Goal: Task Accomplishment & Management: Manage account settings

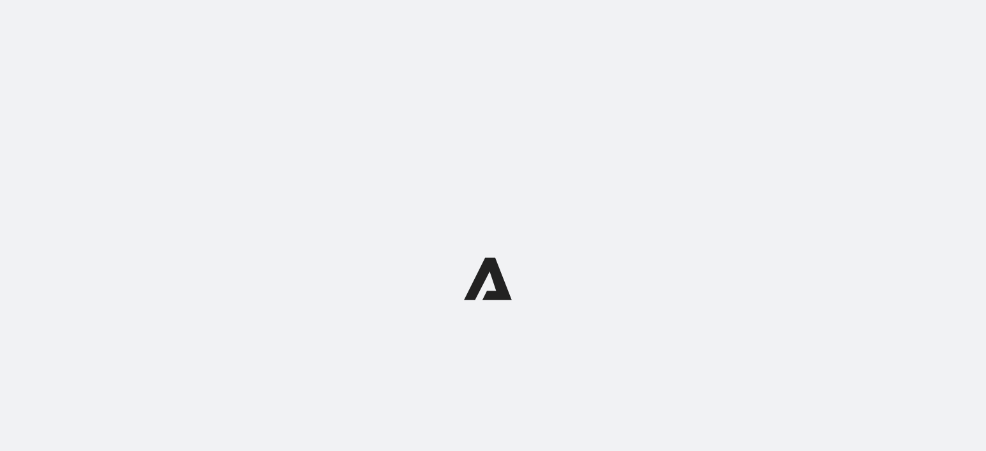
click at [198, 47] on div at bounding box center [493, 278] width 986 height 557
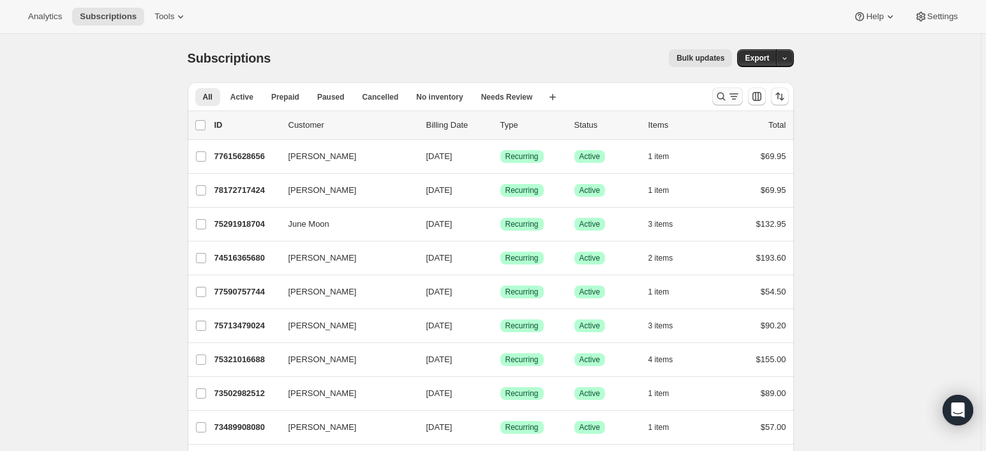
click at [724, 94] on icon "Search and filter results" at bounding box center [721, 96] width 13 height 13
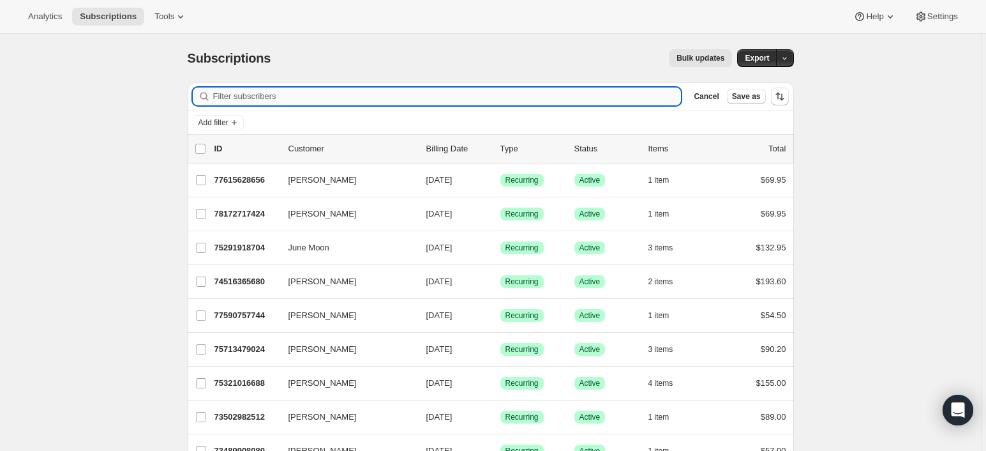
paste input "1 303-669-7070"
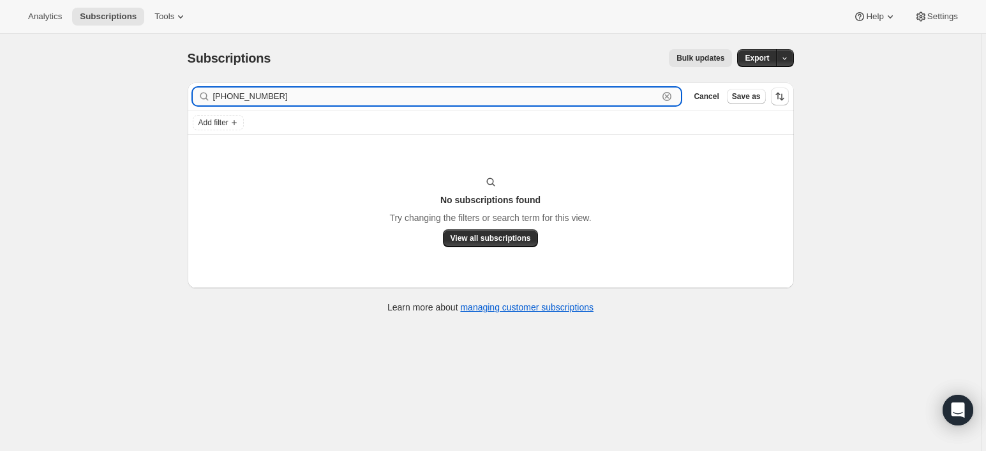
click at [240, 94] on input "1 303-669-7070" at bounding box center [435, 96] width 445 height 18
click at [254, 102] on input "1 303-669-7070" at bounding box center [435, 96] width 445 height 18
click at [261, 94] on input "1 303-669-7070" at bounding box center [435, 96] width 445 height 18
click at [240, 94] on input "1 303-6697070" at bounding box center [435, 96] width 445 height 18
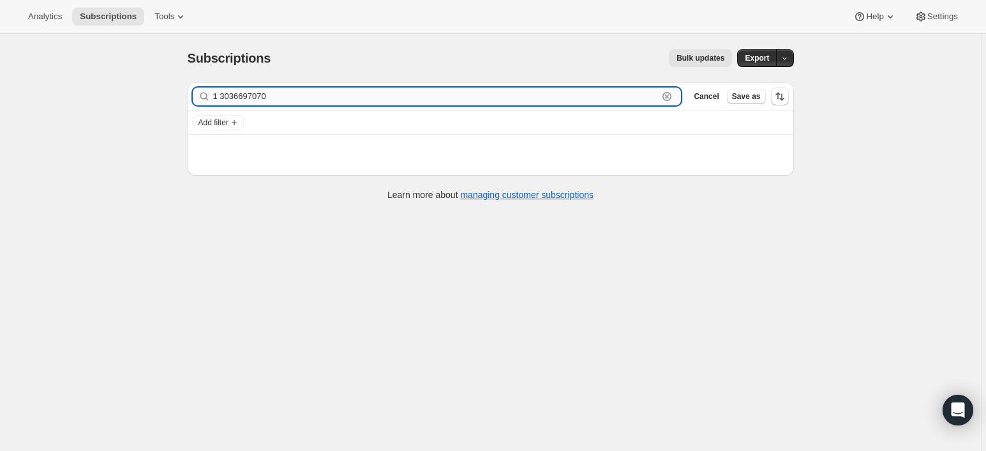
drag, startPoint x: 291, startPoint y: 94, endPoint x: 312, endPoint y: 96, distance: 21.1
click at [292, 94] on input "1 3036697070" at bounding box center [435, 96] width 445 height 18
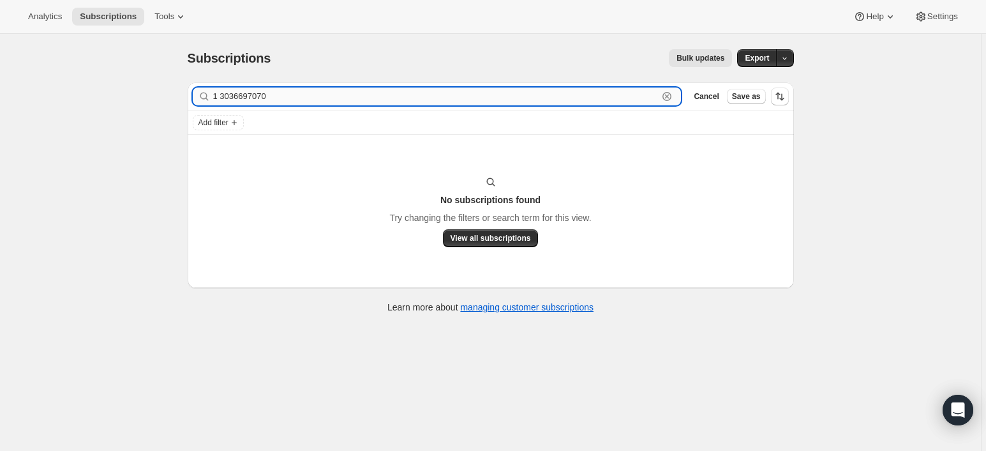
drag, startPoint x: 223, startPoint y: 98, endPoint x: 250, endPoint y: 98, distance: 27.4
click at [223, 98] on input "1 3036697070" at bounding box center [435, 96] width 445 height 18
type input "13036697070"
click at [505, 238] on span "View all subscriptions" at bounding box center [491, 238] width 80 height 10
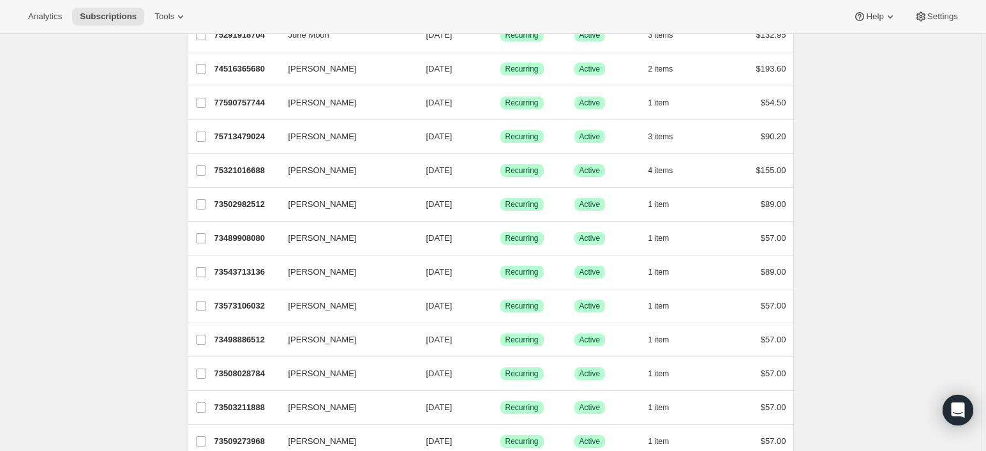
scroll to position [297, 0]
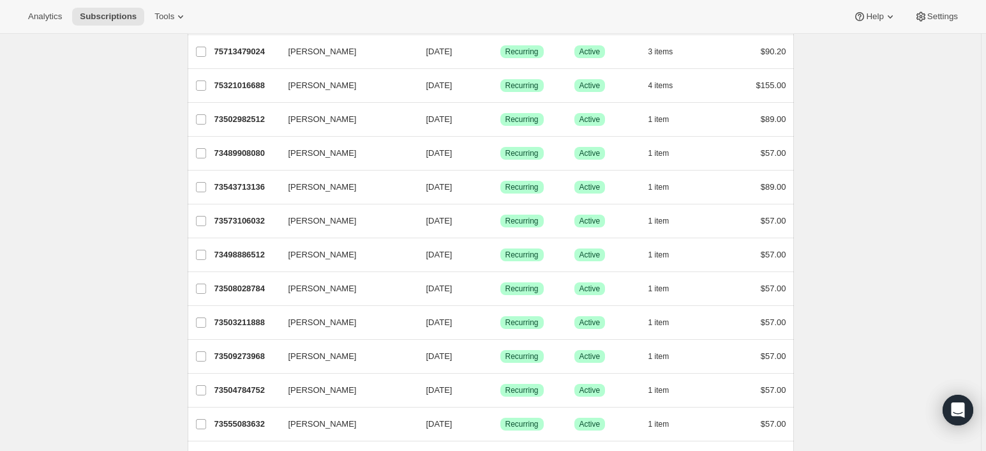
click at [320, 11] on div "Analytics Subscriptions Tools Help Settings" at bounding box center [493, 17] width 986 height 34
drag, startPoint x: 145, startPoint y: 420, endPoint x: 149, endPoint y: 388, distance: 32.1
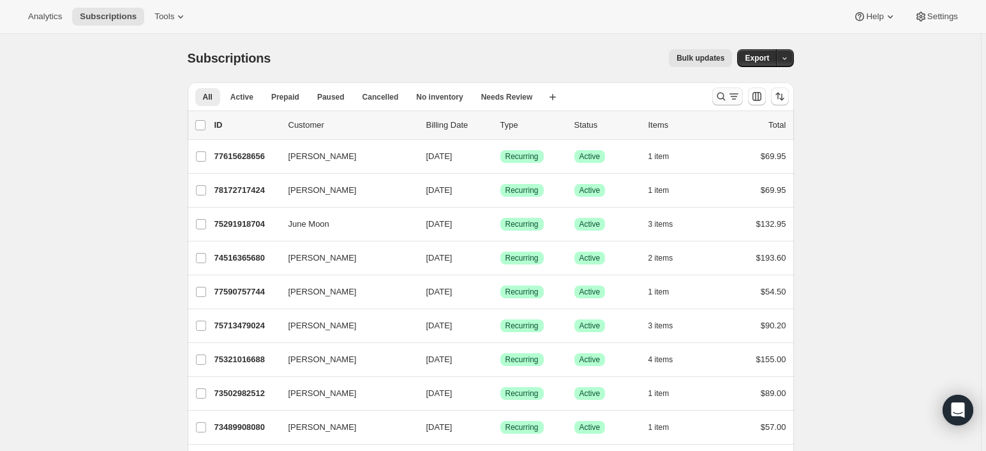
click at [726, 97] on icon "Search and filter results" at bounding box center [721, 96] width 13 height 13
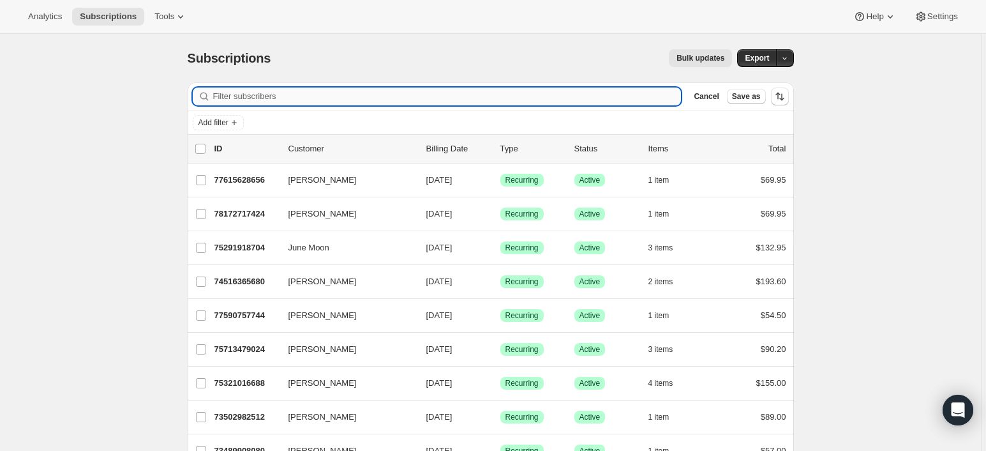
click at [293, 96] on input "Filter subscribers" at bounding box center [447, 96] width 468 height 18
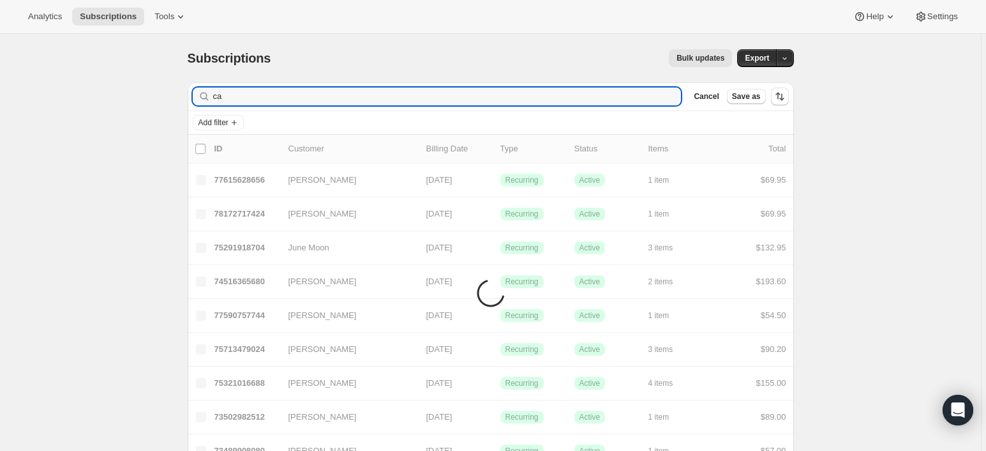
type input "c"
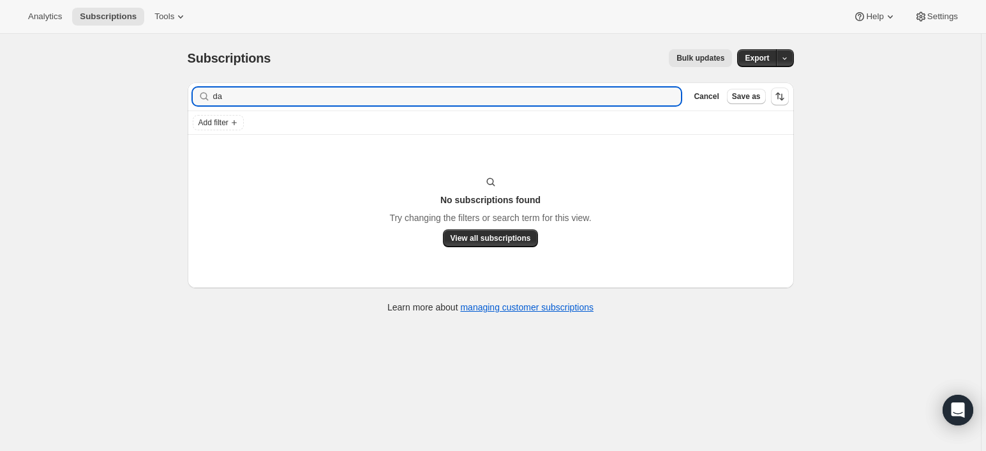
type input "d"
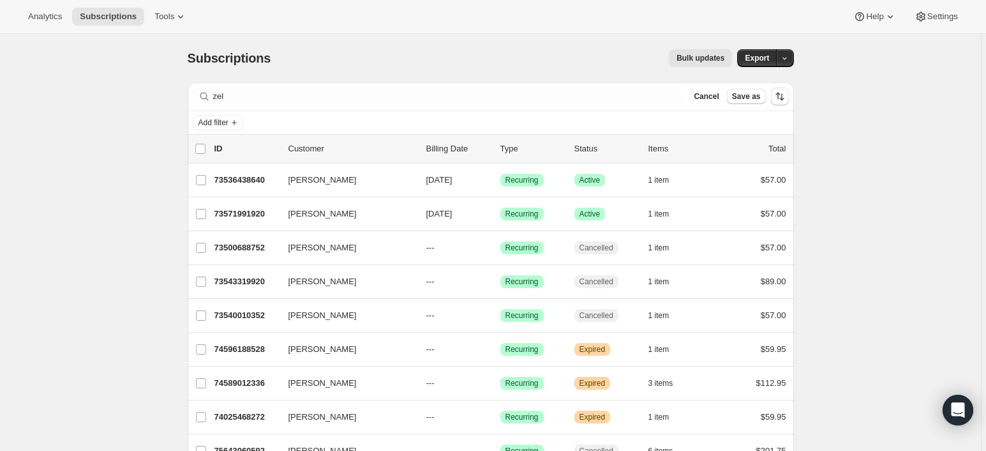
click at [130, 393] on div "Subscriptions. This page is ready Subscriptions Bulk updates More actions Bulk …" at bounding box center [490, 303] width 981 height 539
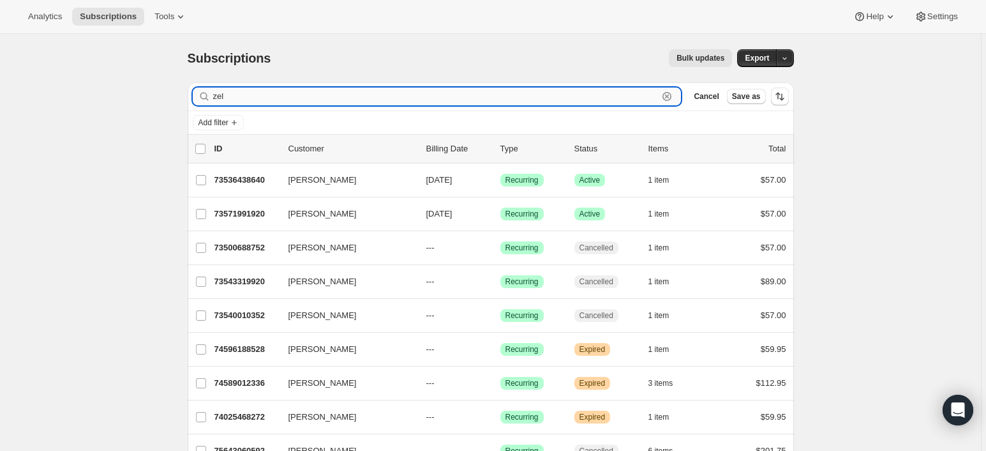
click at [249, 98] on input "zel" at bounding box center [435, 96] width 445 height 18
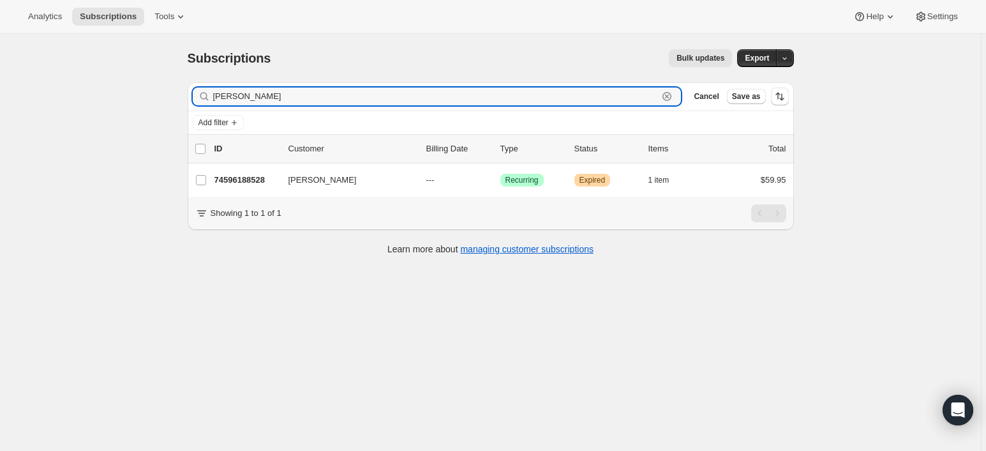
type input "[PERSON_NAME]"
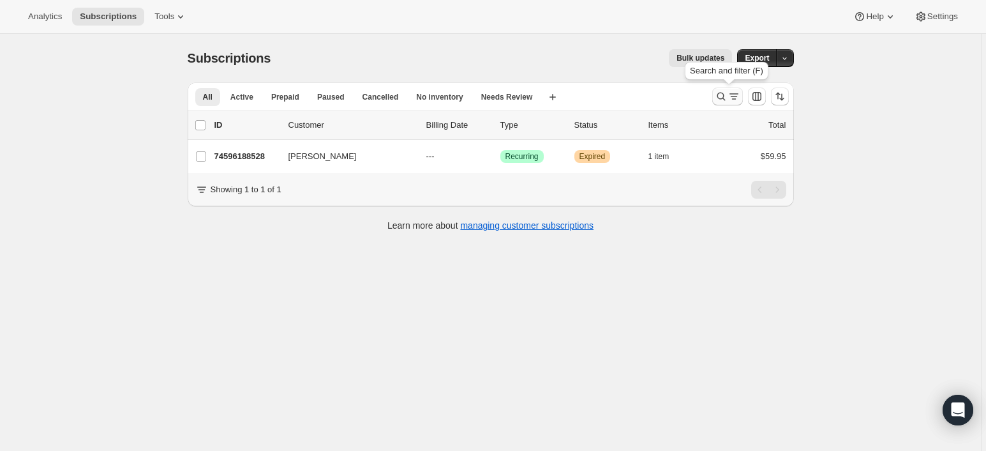
click at [717, 98] on icon "Search and filter results" at bounding box center [721, 96] width 13 height 13
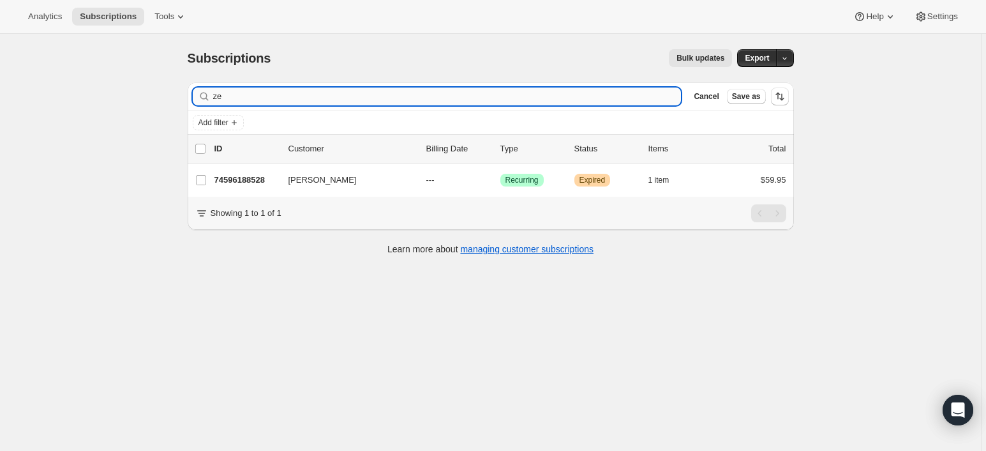
type input "z"
type input "c"
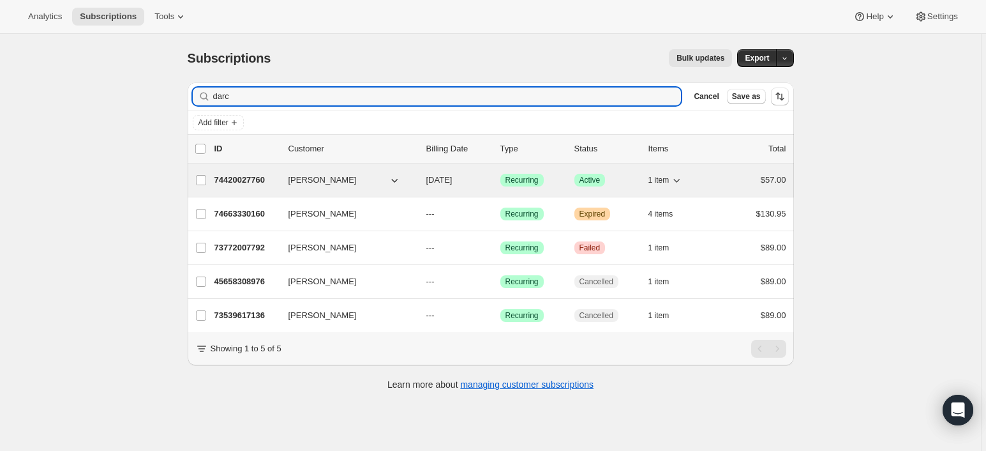
type input "darc"
click at [317, 183] on span "Darci Zoellner" at bounding box center [322, 180] width 68 height 13
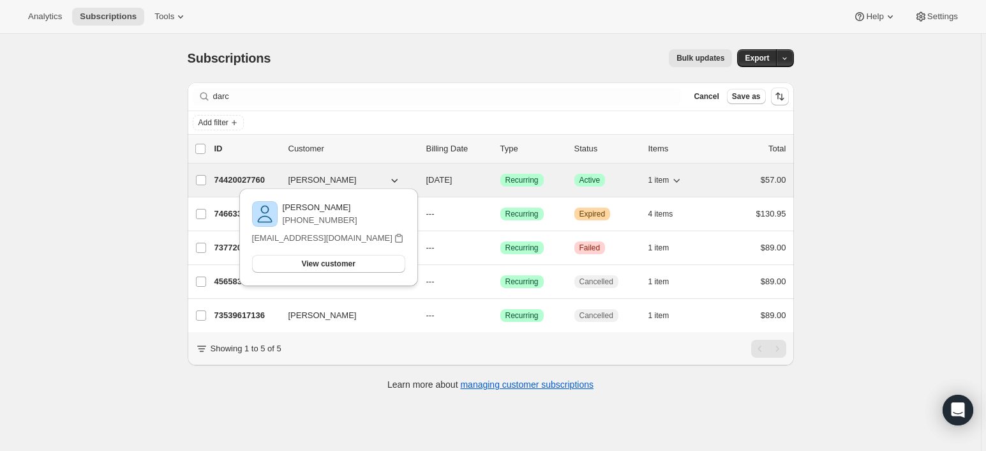
click at [239, 177] on p "74420027760" at bounding box center [246, 180] width 64 height 13
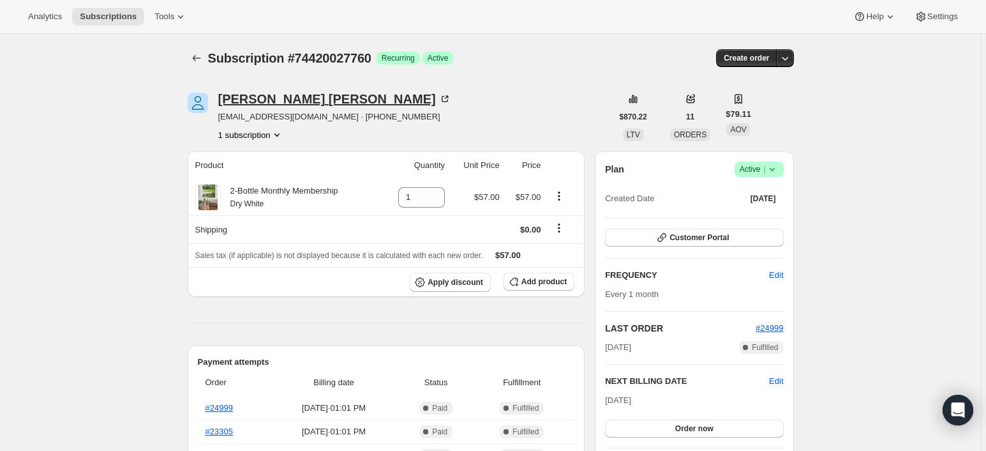
click at [270, 98] on div "Darci Zoellner" at bounding box center [334, 99] width 233 height 13
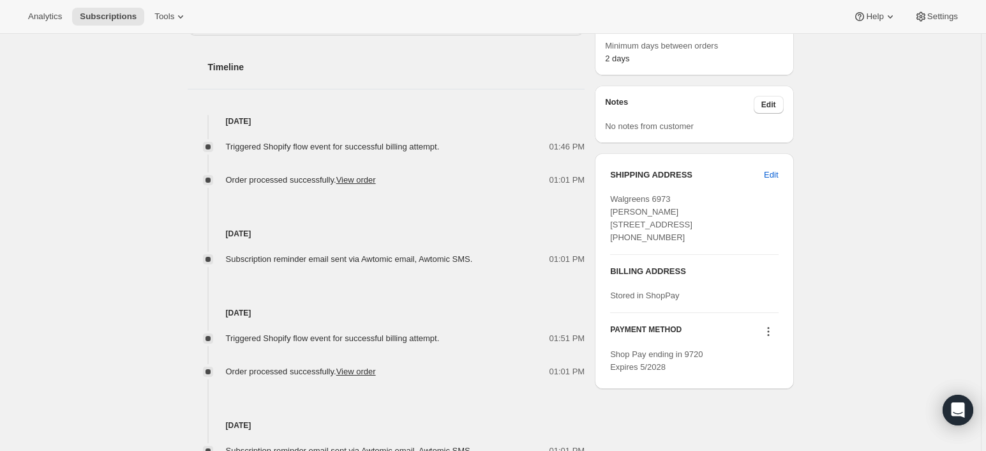
scroll to position [553, 0]
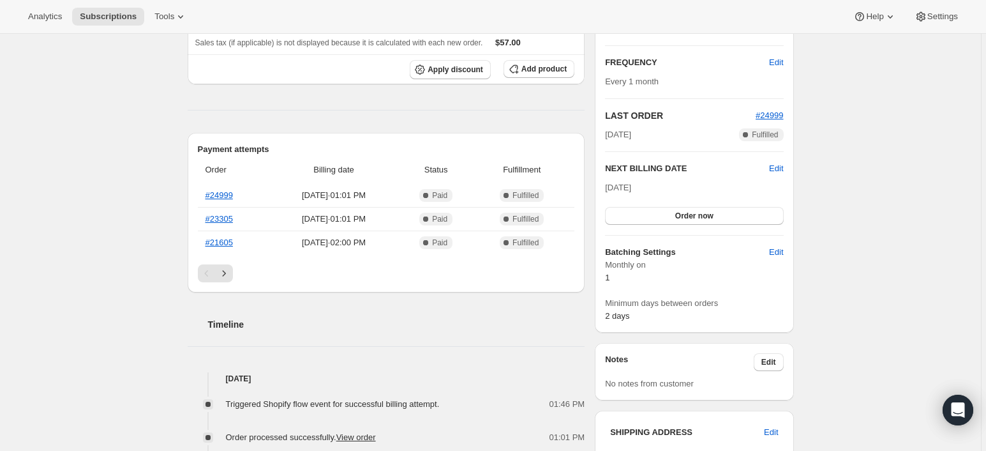
click at [71, 274] on div "Subscription #74420027760. This page is ready Subscription #74420027760 Success…" at bounding box center [490, 362] width 981 height 1083
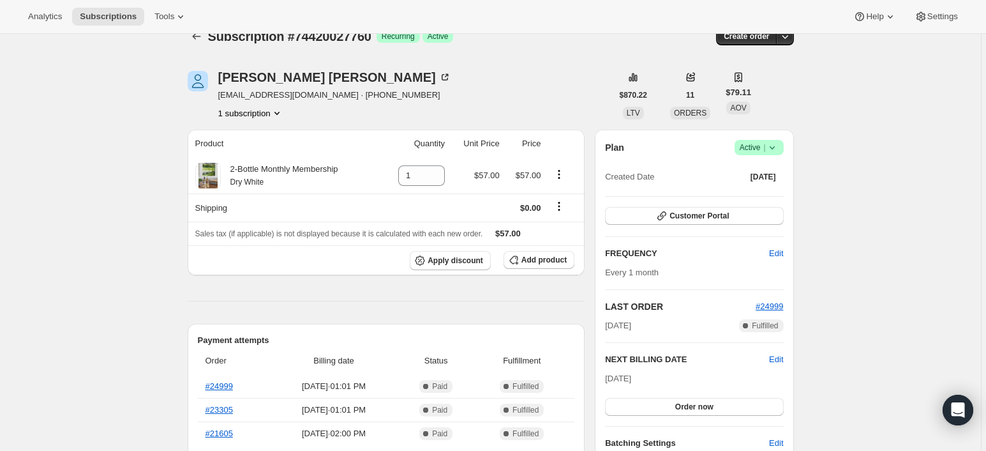
scroll to position [42, 0]
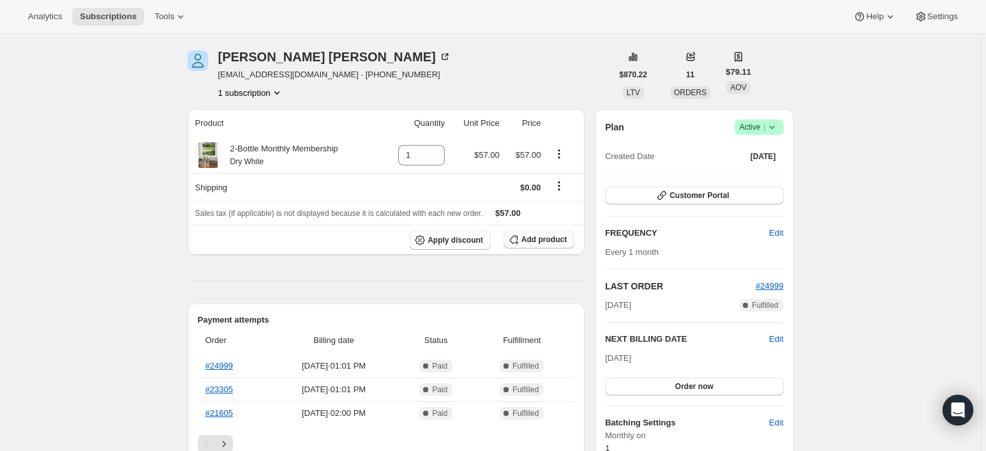
drag, startPoint x: 126, startPoint y: 191, endPoint x: 558, endPoint y: 232, distance: 434.0
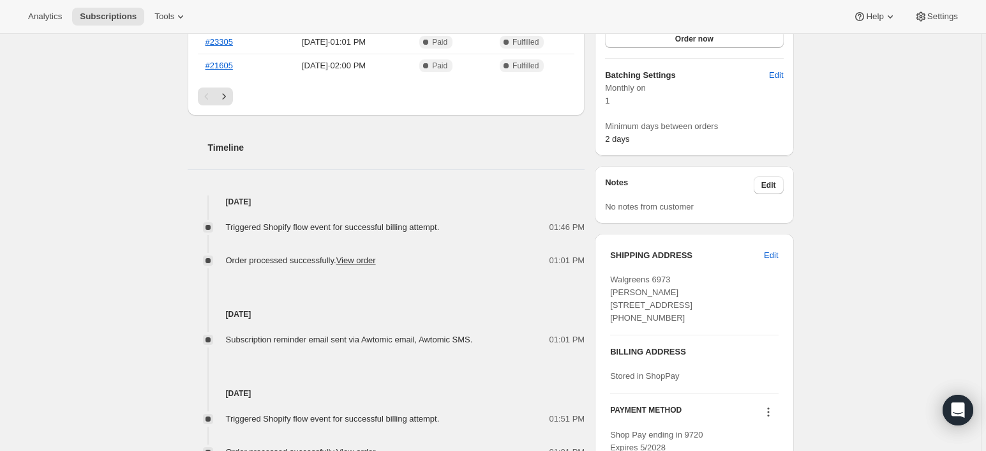
scroll to position [468, 0]
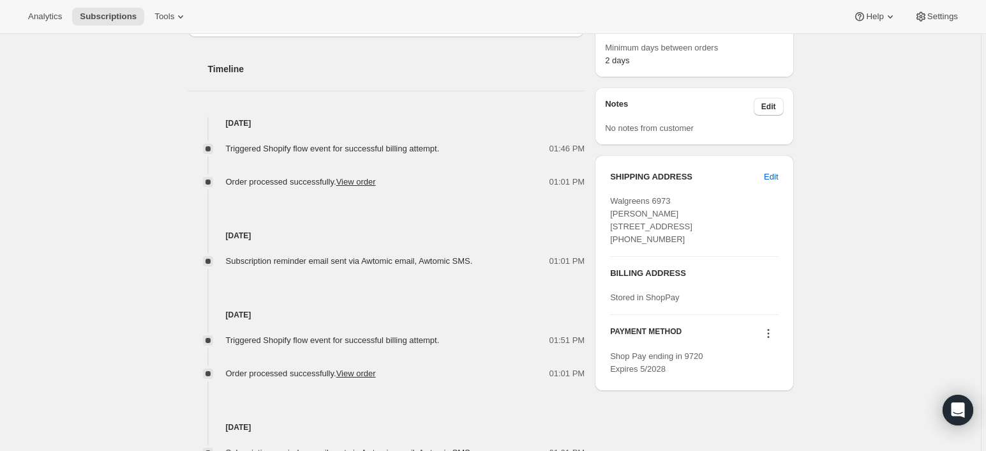
drag, startPoint x: 693, startPoint y: 283, endPoint x: 613, endPoint y: 218, distance: 103.9
click at [613, 218] on div "SHIPPING ADDRESS Edit Walgreens 6973 DARCI ZOELLNER 8102 S Yale Ave FEDEX ONSIT…" at bounding box center [694, 213] width 168 height 86
copy span "DARCI ZOELLNER 8102 S Yale Ave FEDEX ONSITE Tulsa OK, 74137 United States +9191…"
click at [698, 246] on div "Walgreens 6973 DARCI ZOELLNER 8102 S Yale Ave FEDEX ONSITE Tulsa OK, 74137 Unit…" at bounding box center [694, 220] width 168 height 51
drag, startPoint x: 690, startPoint y: 278, endPoint x: 606, endPoint y: 200, distance: 113.8
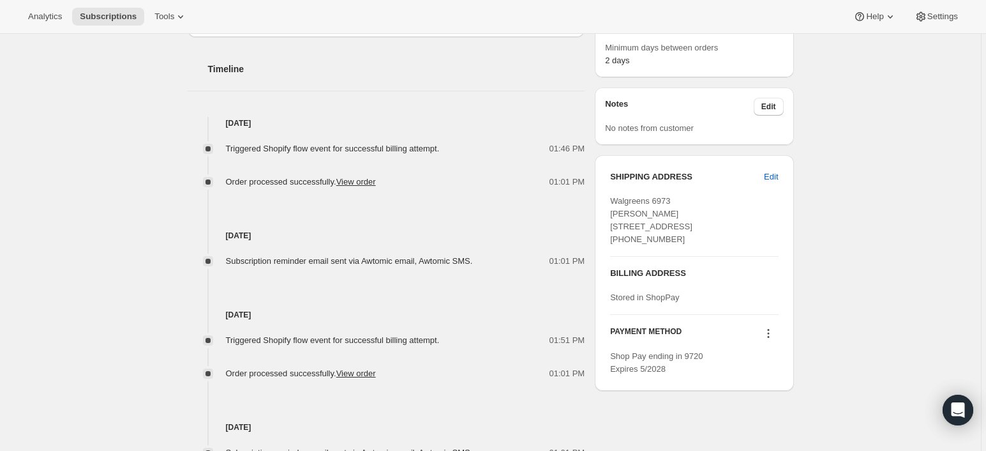
click at [606, 200] on div "SHIPPING ADDRESS Edit Walgreens 6973 DARCI ZOELLNER 8102 S Yale Ave FEDEX ONSIT…" at bounding box center [694, 272] width 198 height 235
copy span "Walgreens 6973 DARCI ZOELLNER 8102 S Yale Ave FEDEX ONSITE Tulsa OK, 74137 Unit…"
click at [707, 246] on div "Walgreens 6973 DARCI ZOELLNER 8102 S Yale Ave FEDEX ONSITE Tulsa OK, 74137 Unit…" at bounding box center [694, 220] width 168 height 51
drag, startPoint x: 682, startPoint y: 253, endPoint x: 613, endPoint y: 204, distance: 84.3
click at [613, 204] on div "Walgreens 6973 DARCI ZOELLNER 8102 S Yale Ave FEDEX ONSITE Tulsa OK, 74137 Unit…" at bounding box center [694, 220] width 168 height 51
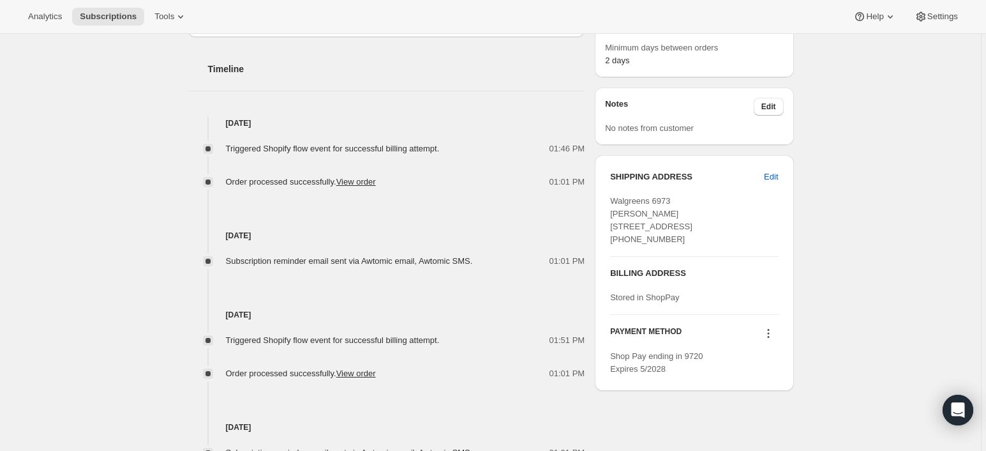
copy span "Walgreens 6973 DARCI ZOELLNER 8102 S Yale Ave FEDEX ONSITE Tulsa OK, 74137"
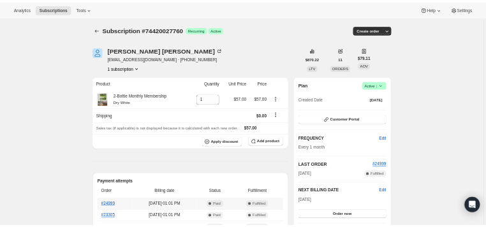
scroll to position [0, 0]
